Goal: Communication & Community: Participate in discussion

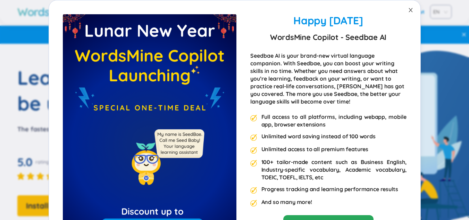
click at [413, 9] on span "Close" at bounding box center [410, 9] width 19 height 19
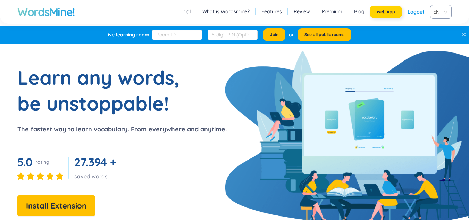
click at [393, 12] on span "Web App" at bounding box center [386, 12] width 18 height 6
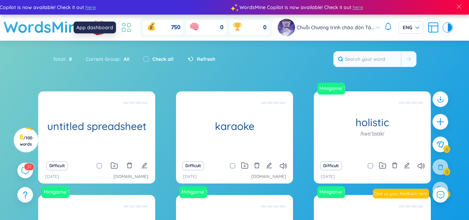
click at [129, 29] on icon at bounding box center [128, 30] width 3 height 3
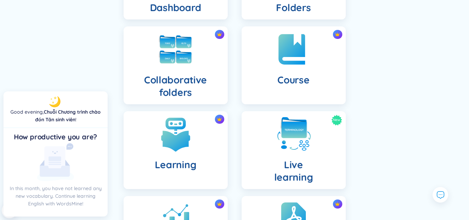
scroll to position [122, 0]
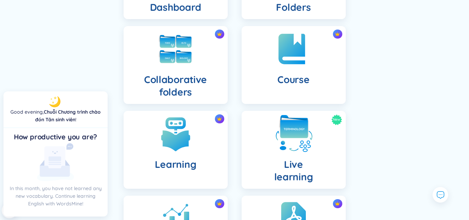
click at [284, 163] on h4 "Live learning" at bounding box center [293, 170] width 39 height 25
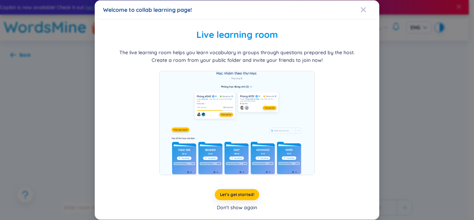
click at [247, 209] on div "Don't show again" at bounding box center [237, 207] width 40 height 8
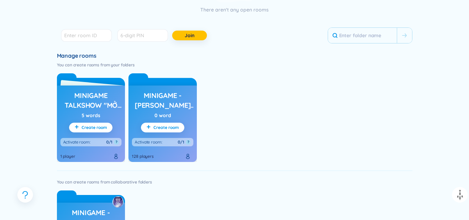
scroll to position [172, 0]
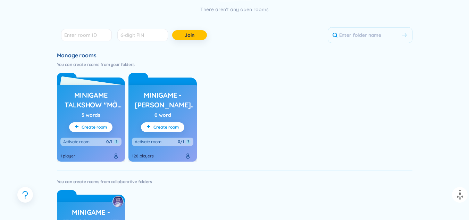
click at [85, 101] on h3 "Minigame Talkshow "Mở khóa đại học - k25 on air"" at bounding box center [90, 99] width 61 height 19
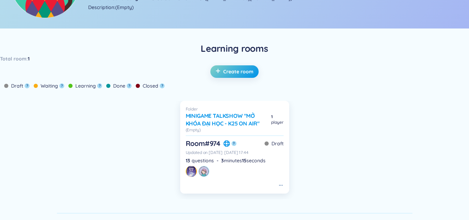
scroll to position [114, 0]
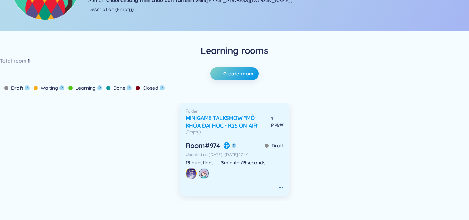
click at [211, 145] on h6 "Room # 974" at bounding box center [203, 146] width 35 height 10
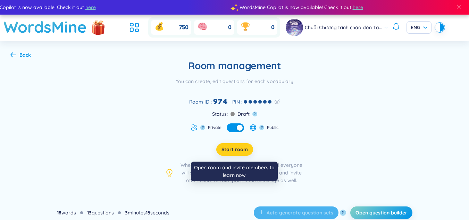
click at [238, 151] on span "Start room" at bounding box center [235, 149] width 26 height 7
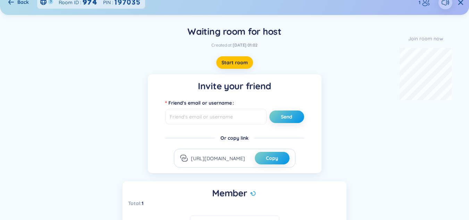
scroll to position [9, 0]
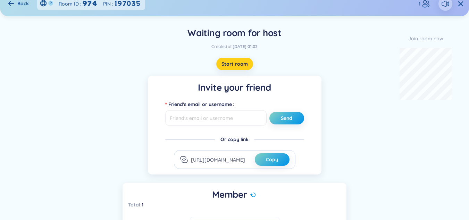
click at [235, 66] on span "Start room" at bounding box center [235, 63] width 26 height 7
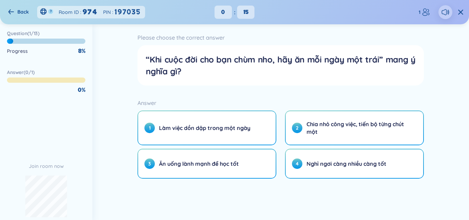
scroll to position [0, 0]
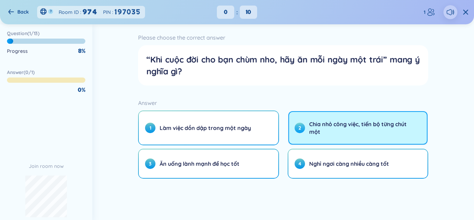
click at [323, 130] on span "Chia nhỏ công việc, tiến bộ từng chút một" at bounding box center [359, 127] width 101 height 15
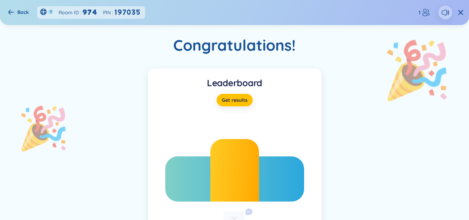
click at [125, 108] on div "Leaderboard Get results undefined 0 out of undefined 0 out of undefined 0 out o…" at bounding box center [234, 169] width 448 height 202
click at [10, 10] on icon at bounding box center [11, 12] width 6 height 5
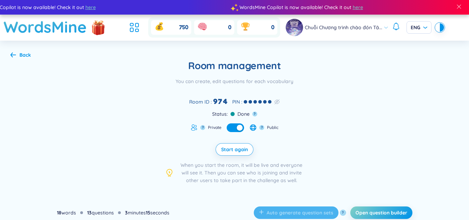
click at [17, 56] on div "Back" at bounding box center [20, 55] width 20 height 8
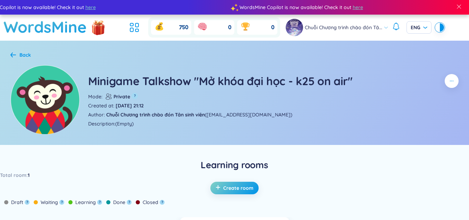
scroll to position [114, 0]
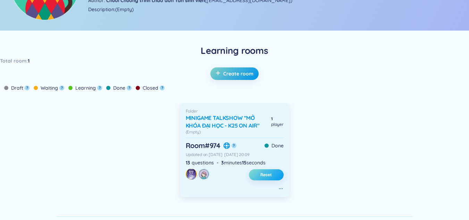
click at [270, 176] on span "Reset" at bounding box center [265, 175] width 11 height 6
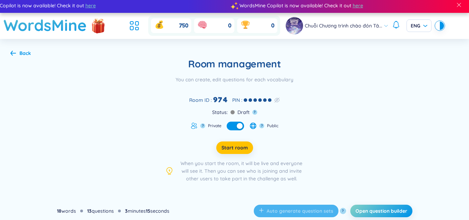
scroll to position [1, 0]
